Goal: Ask a question

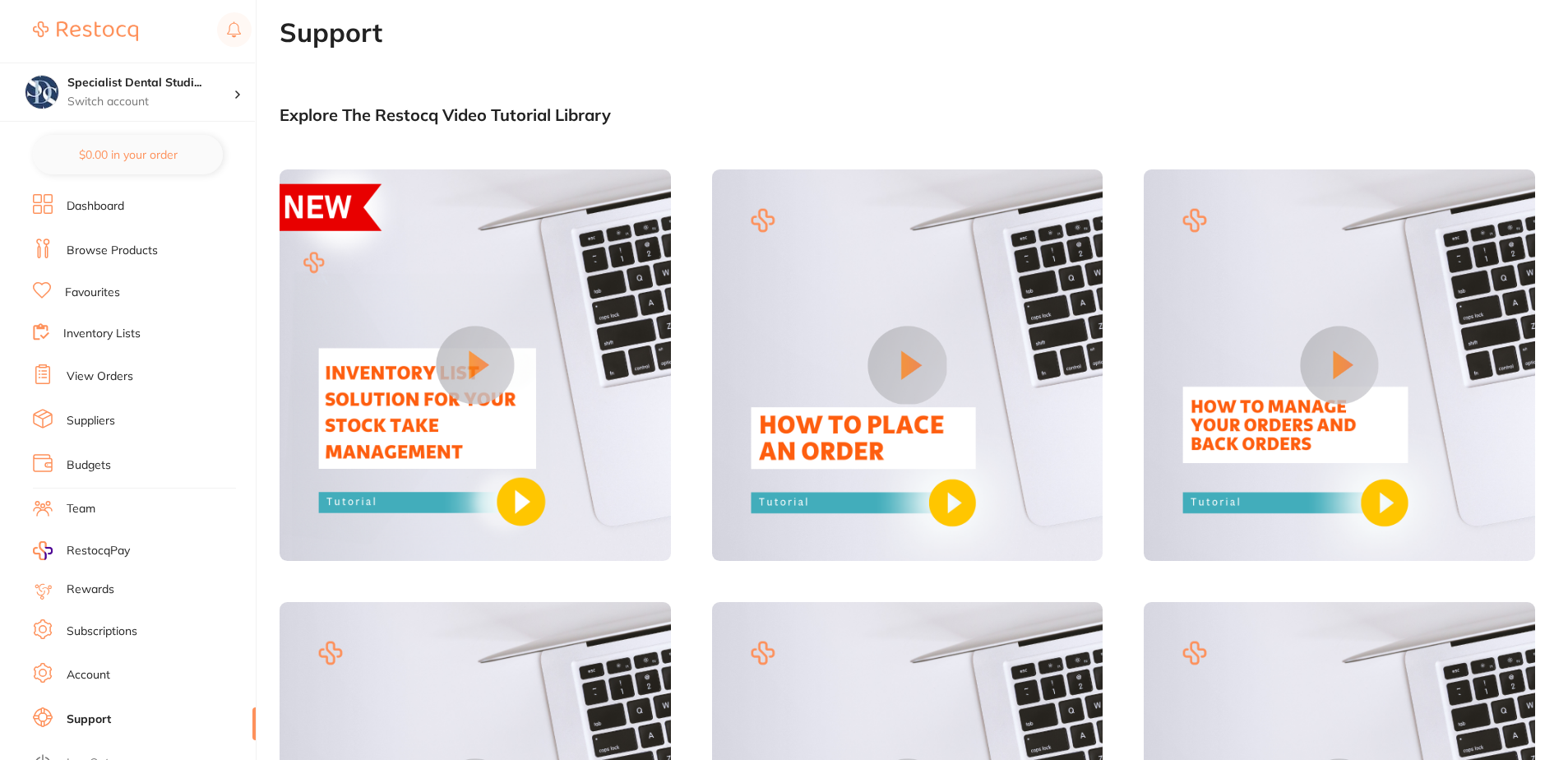
scroll to position [1328, 0]
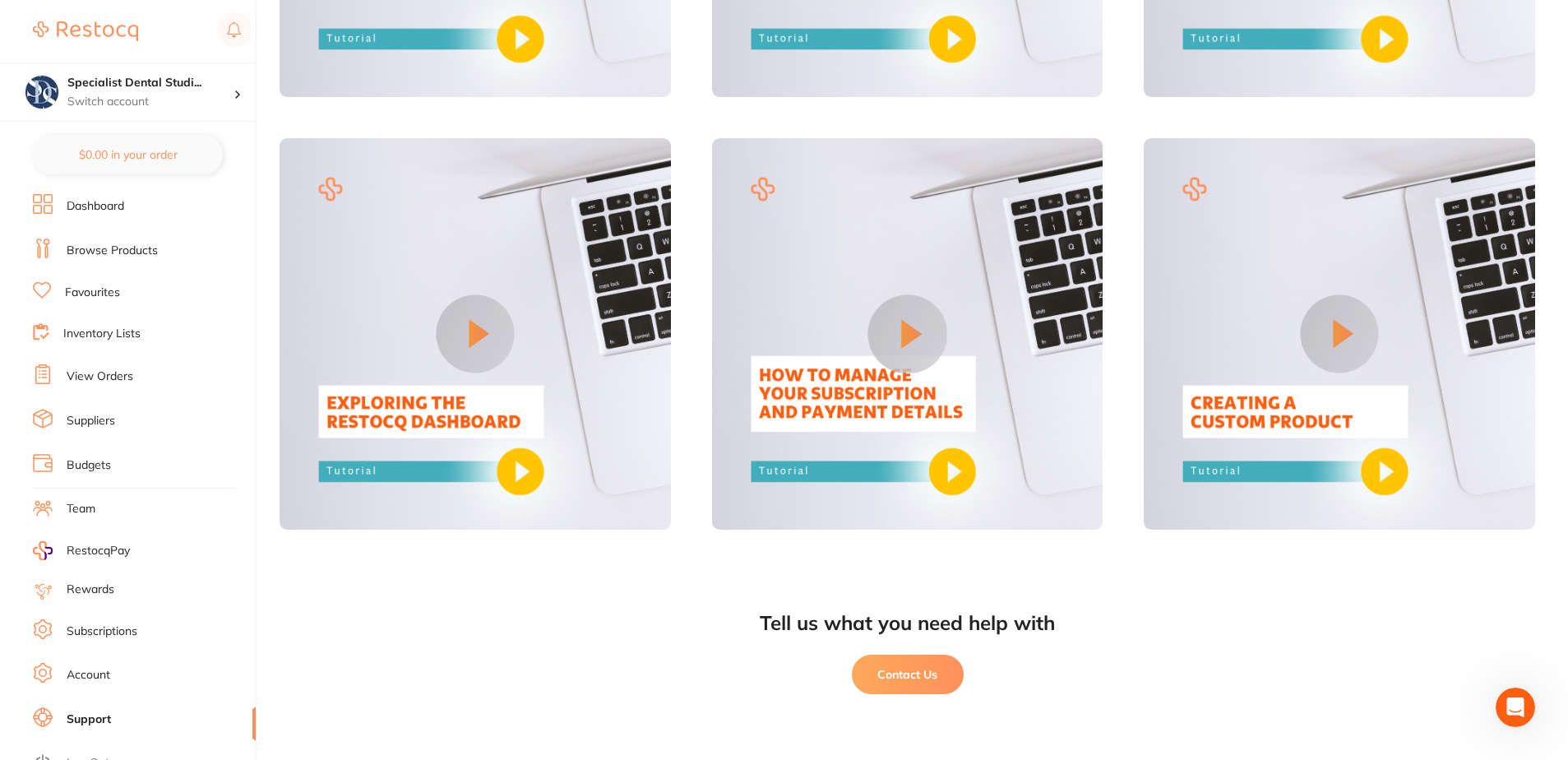
click at [1516, 701] on icon "Open Intercom Messenger" at bounding box center [1515, 706] width 11 height 13
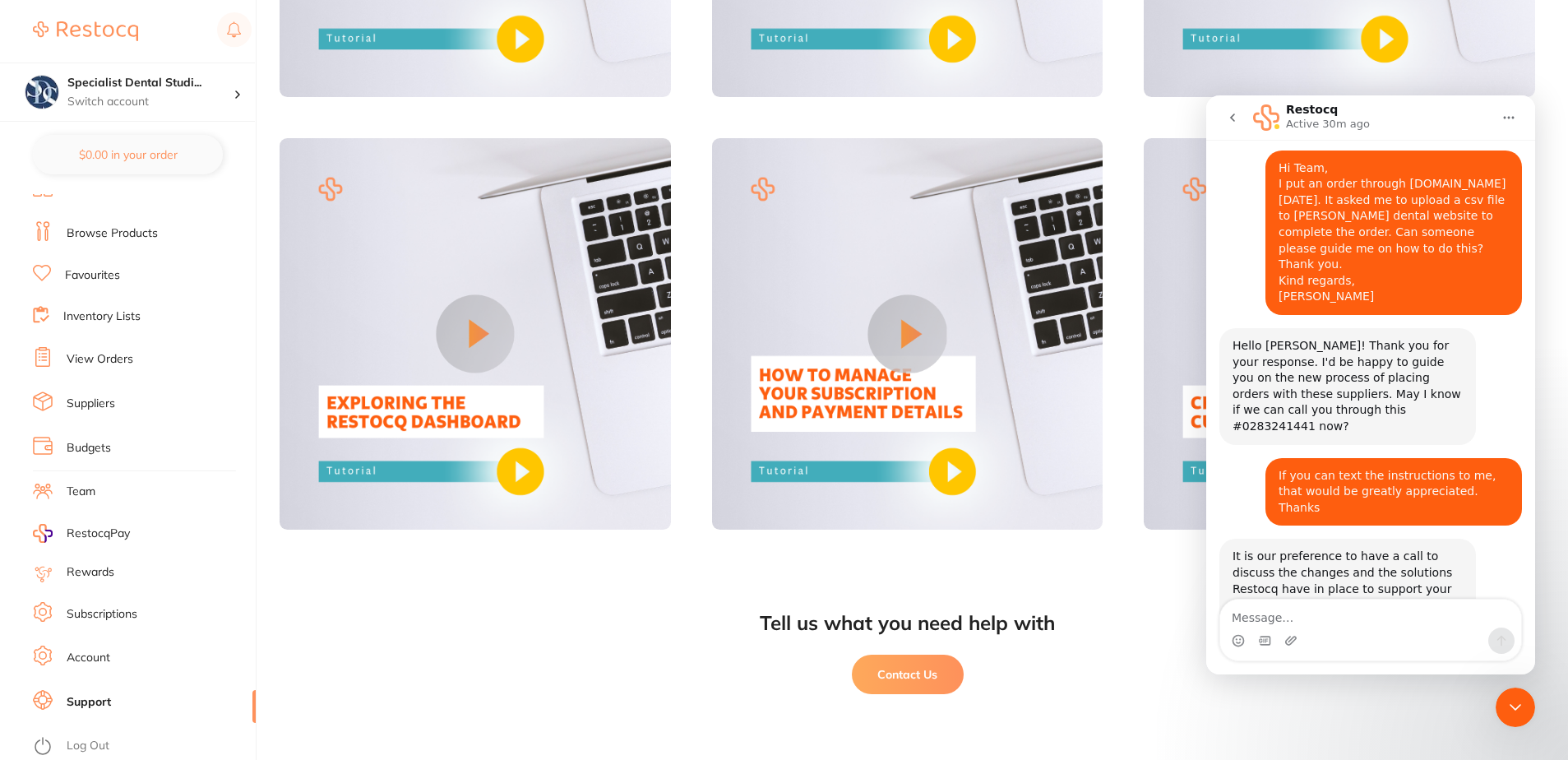
scroll to position [389, 0]
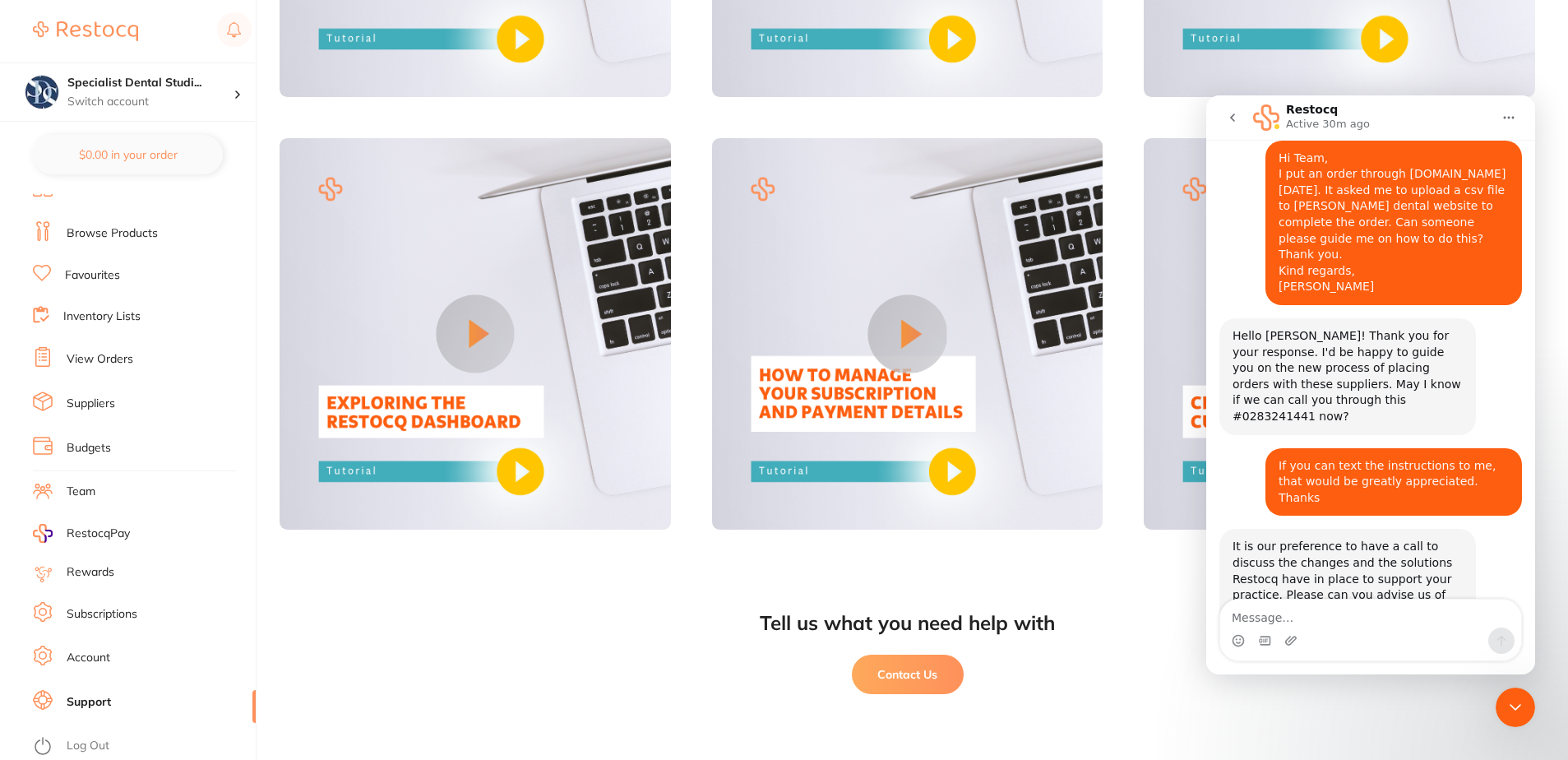
click at [1321, 613] on textarea "Message…" at bounding box center [1371, 614] width 301 height 28
type textarea "How long will you"
click at [676, 571] on div "Tell us what you need help with Contact Us" at bounding box center [907, 665] width 1256 height 189
click at [1235, 114] on icon "go back" at bounding box center [1232, 117] width 13 height 13
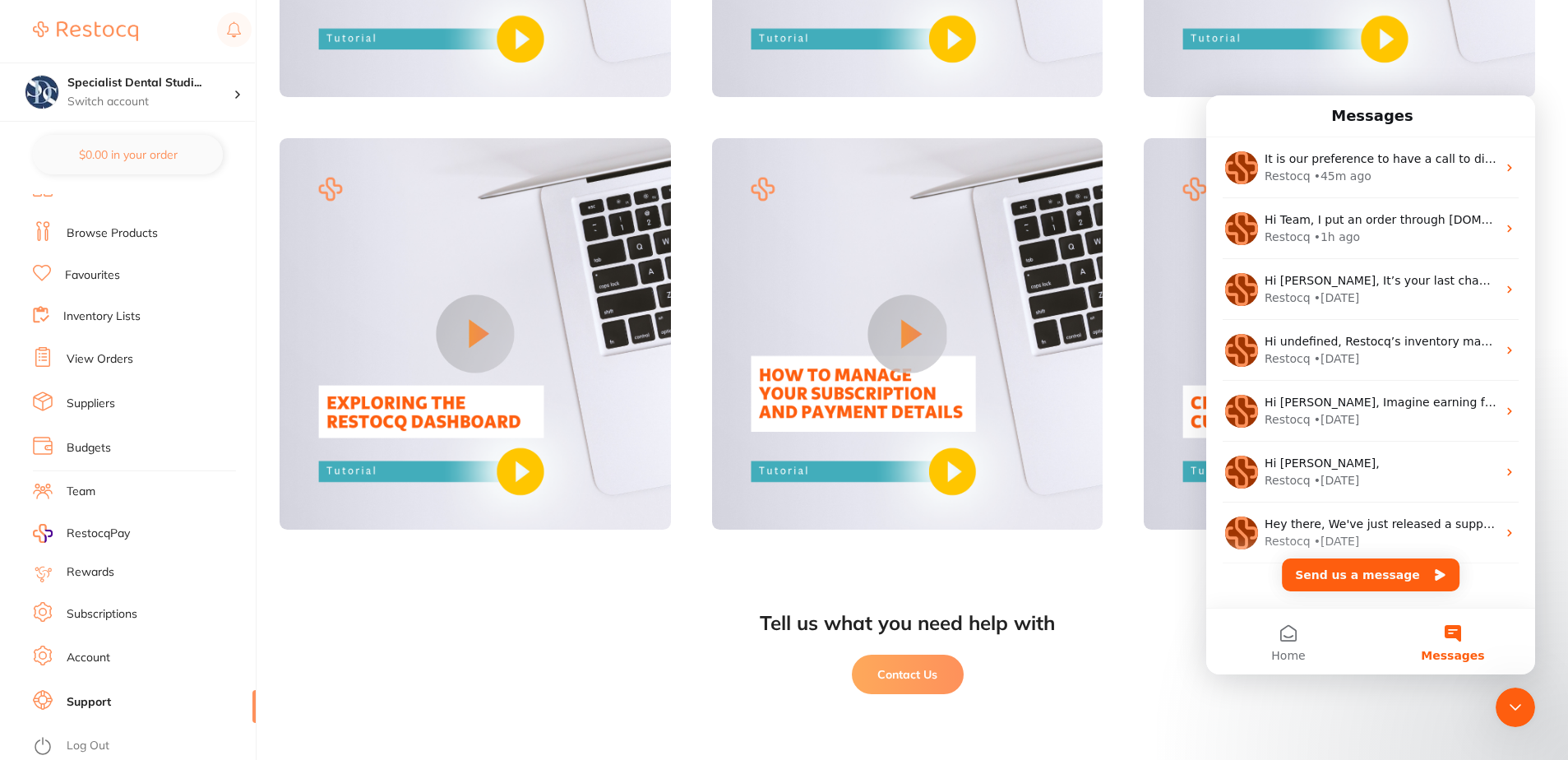
click at [1378, 122] on h1 "Messages" at bounding box center [1372, 116] width 89 height 28
click at [1524, 699] on icon "Close Intercom Messenger" at bounding box center [1515, 707] width 19 height 19
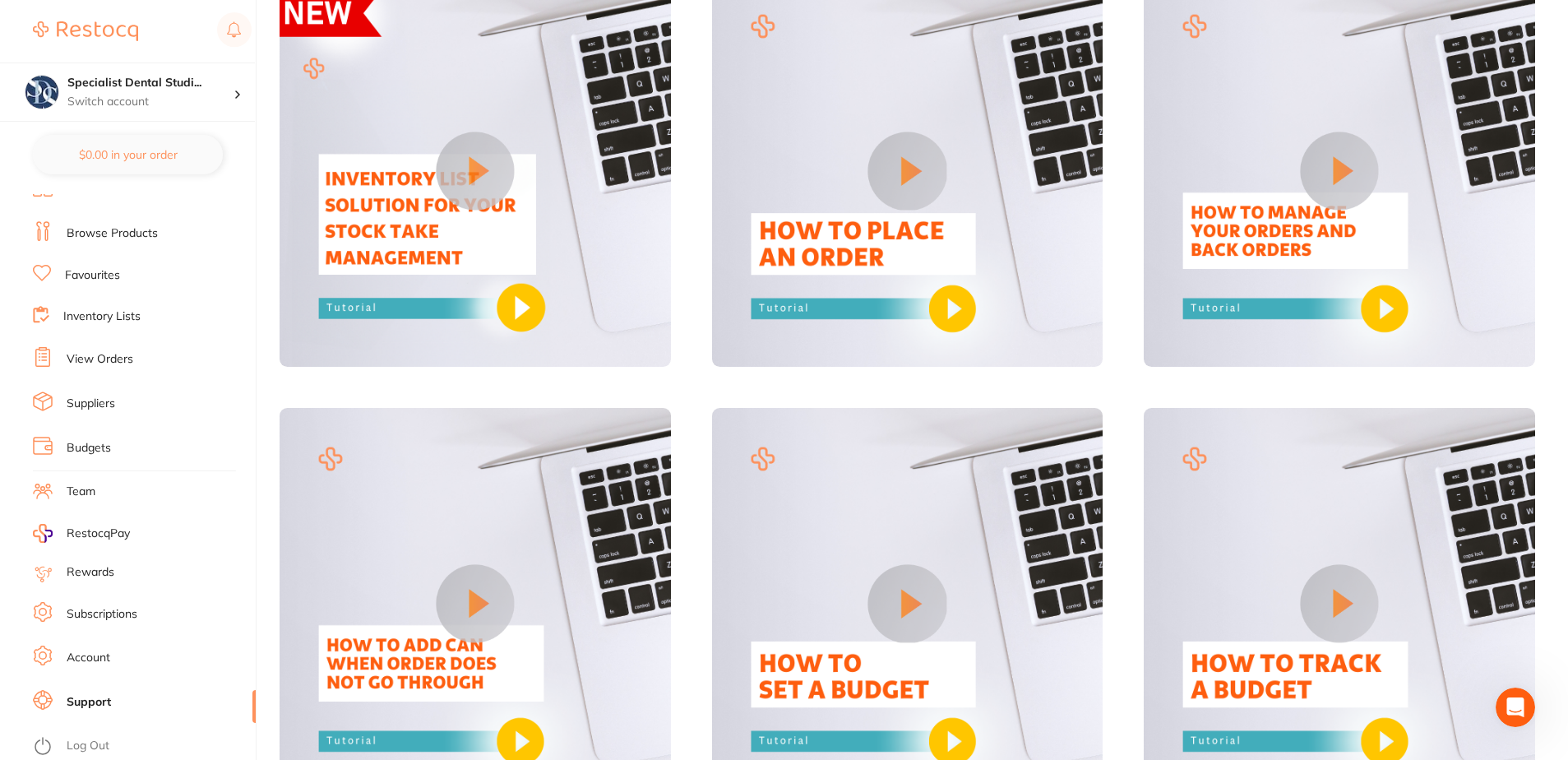
scroll to position [177, 0]
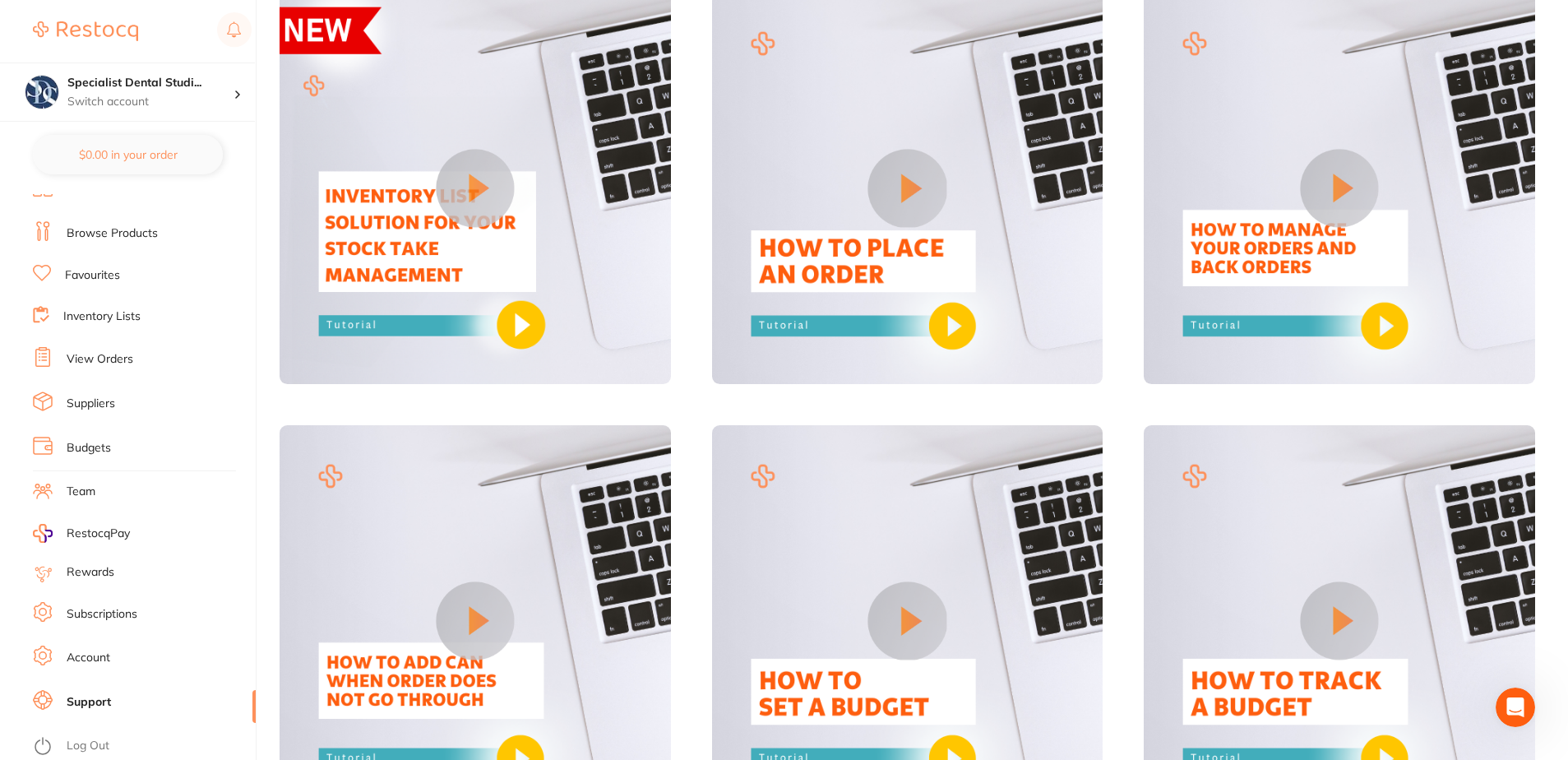
click at [1332, 192] on button at bounding box center [1340, 188] width 78 height 78
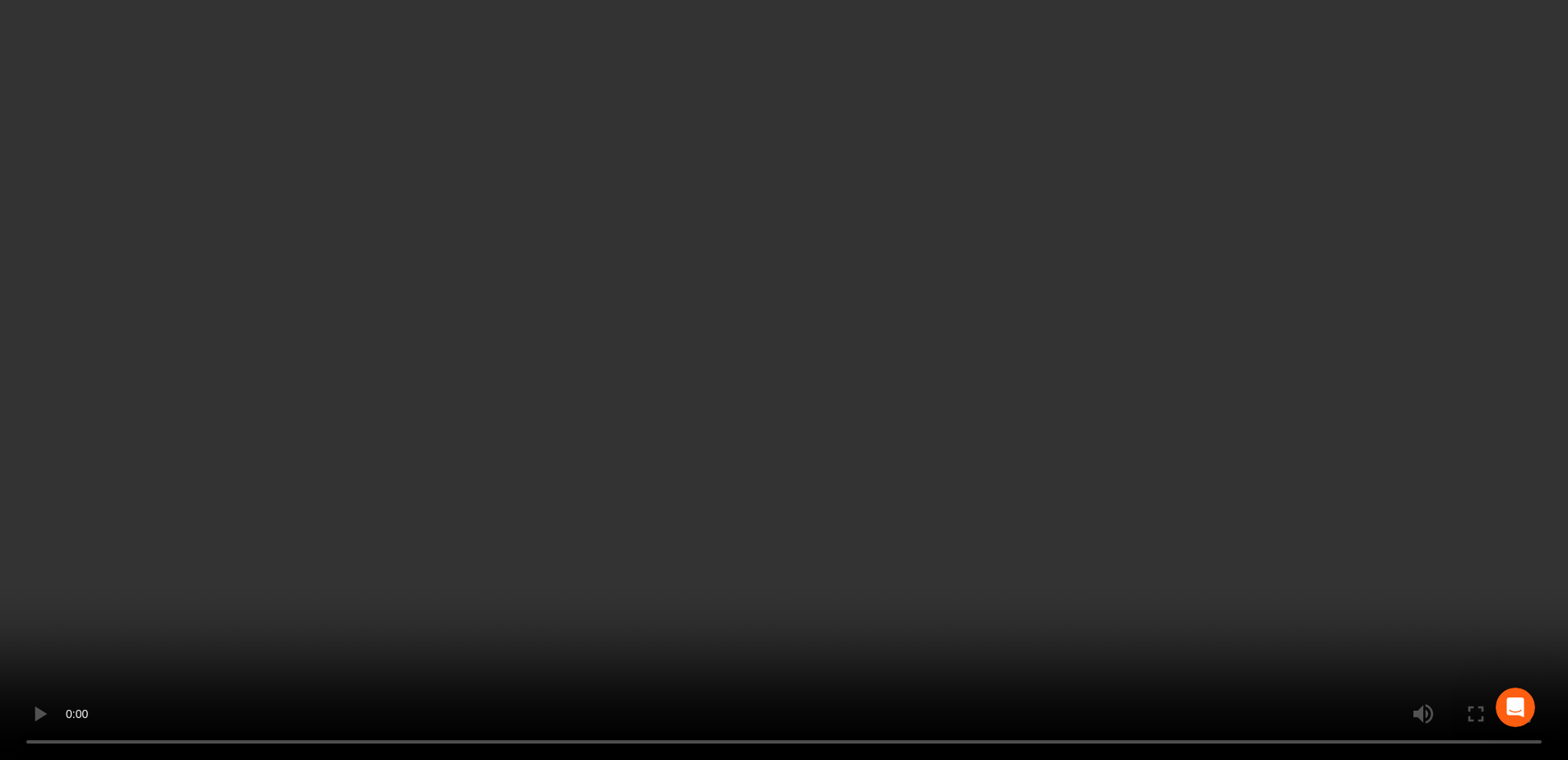
scroll to position [0, 0]
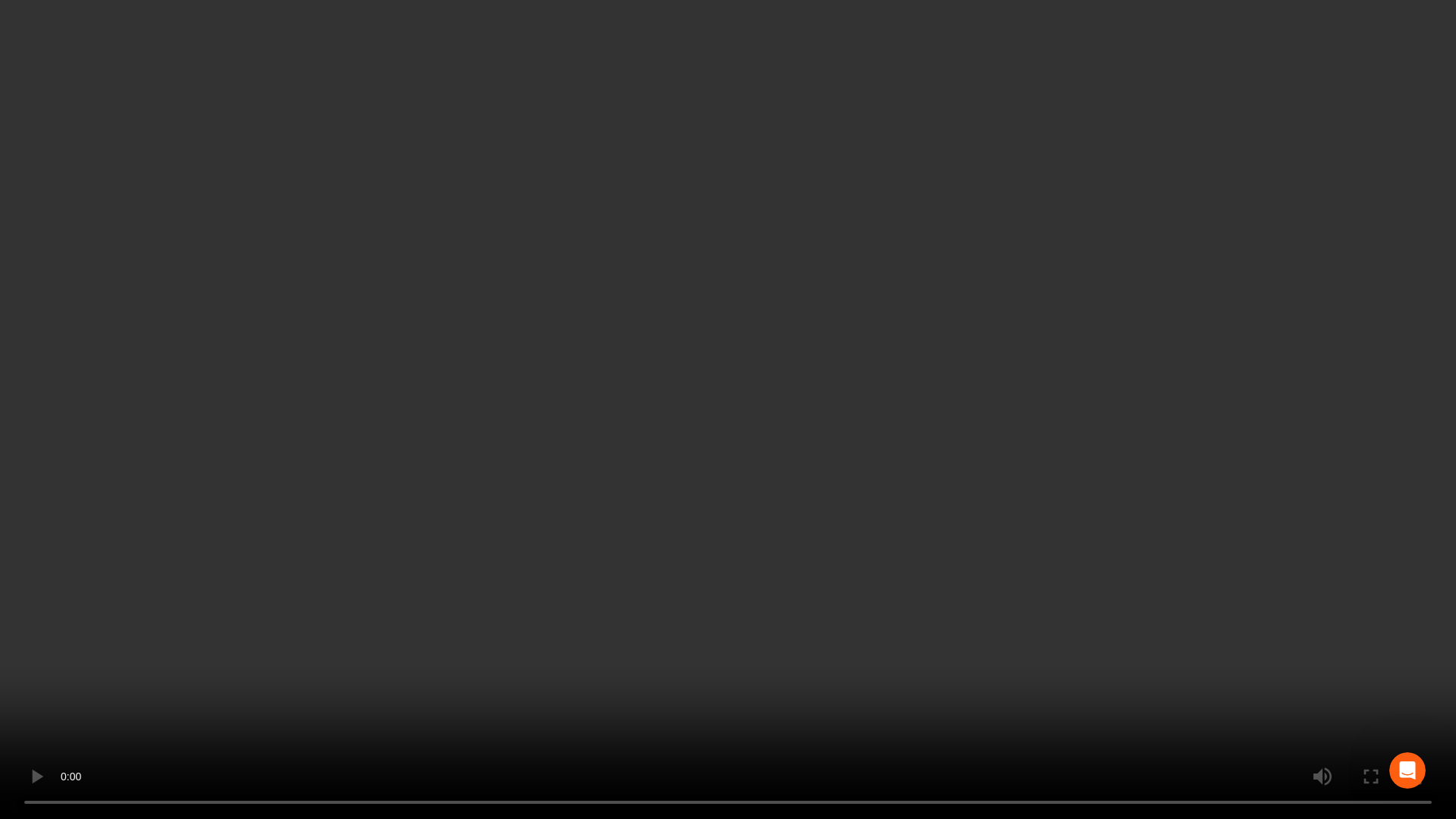
click at [1246, 437] on video at bounding box center [728, 410] width 1456 height 819
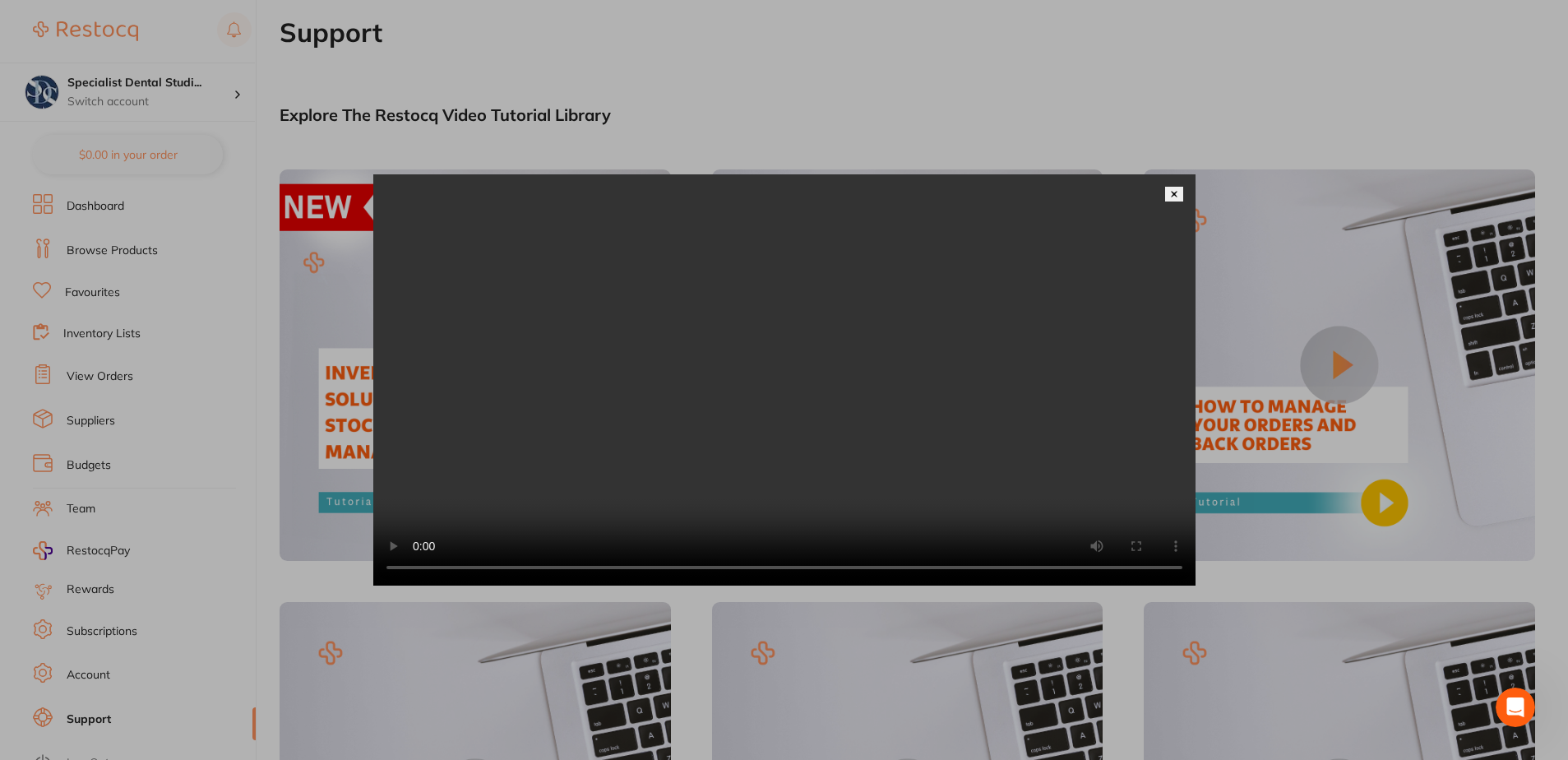
click at [595, 420] on video at bounding box center [785, 380] width 823 height 411
